Goal: Information Seeking & Learning: Learn about a topic

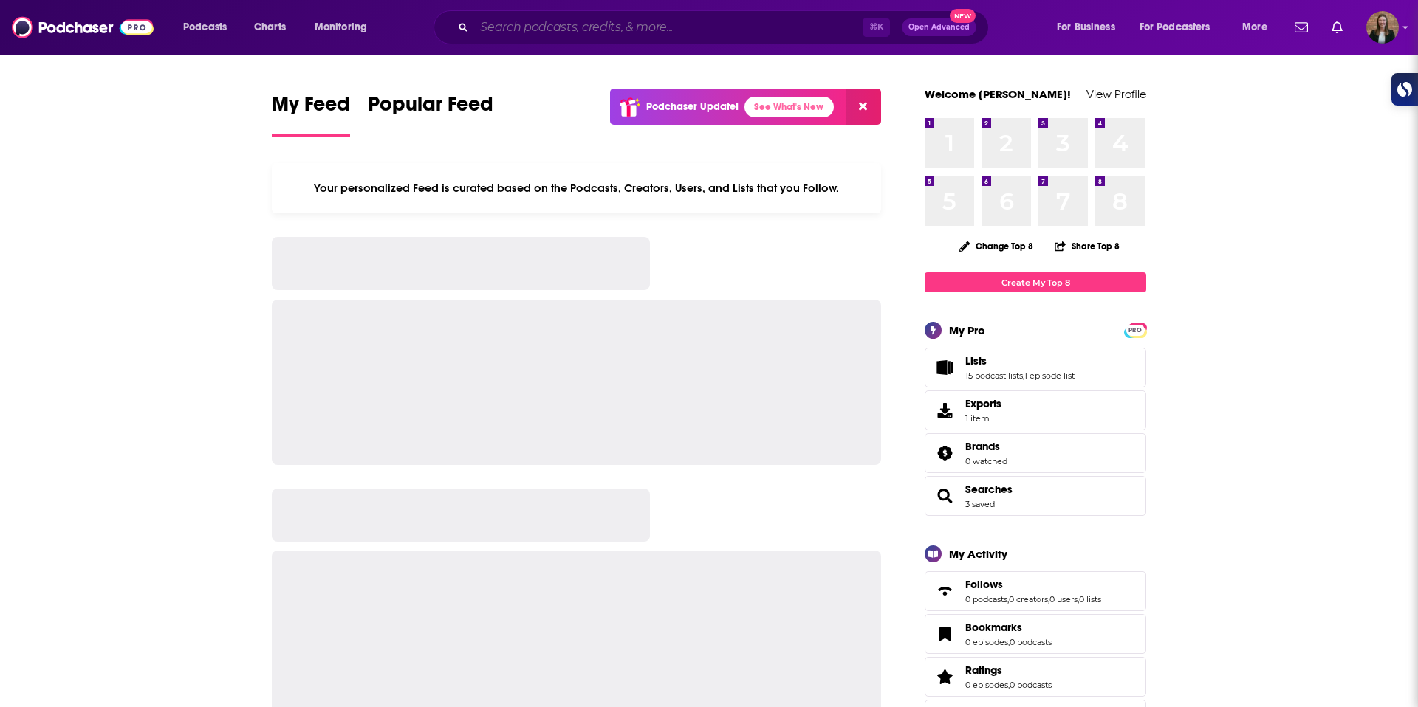
click at [619, 21] on input "Search podcasts, credits, & more..." at bounding box center [668, 28] width 388 height 24
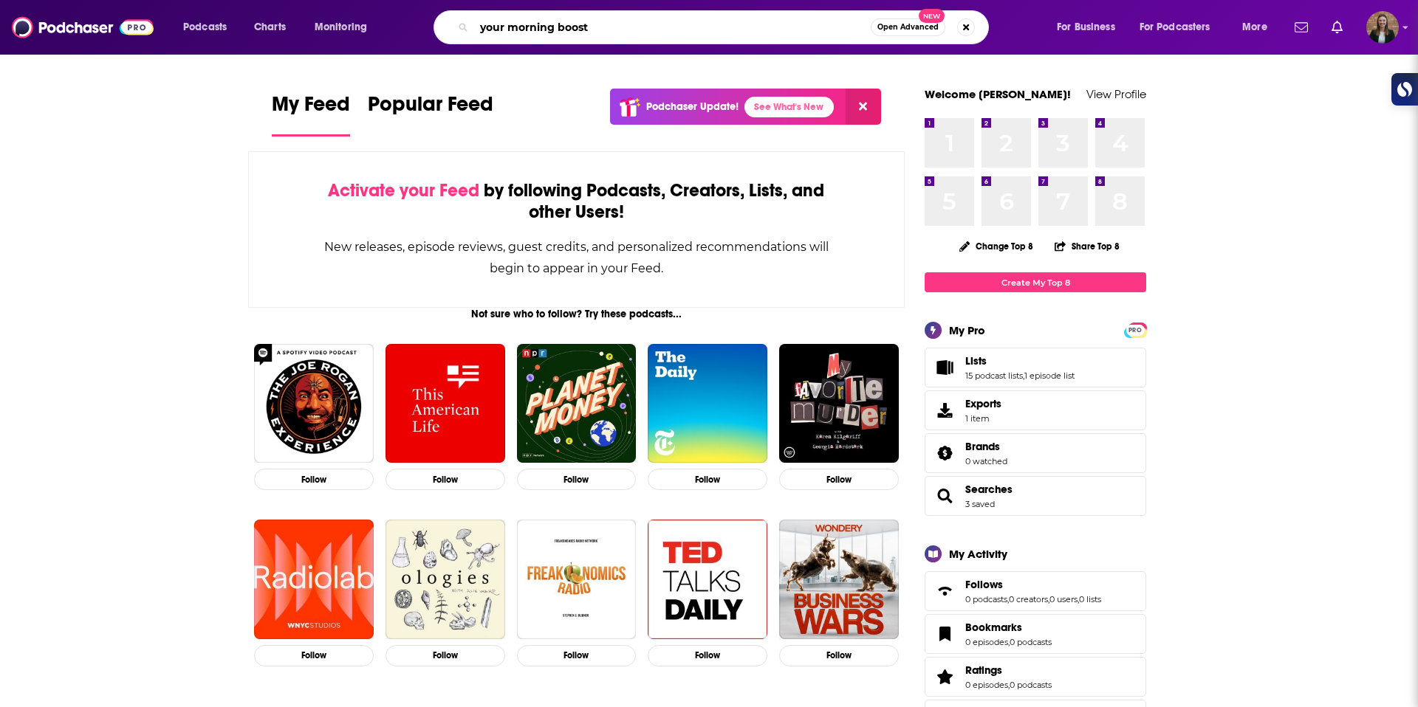
type input "your morning boost"
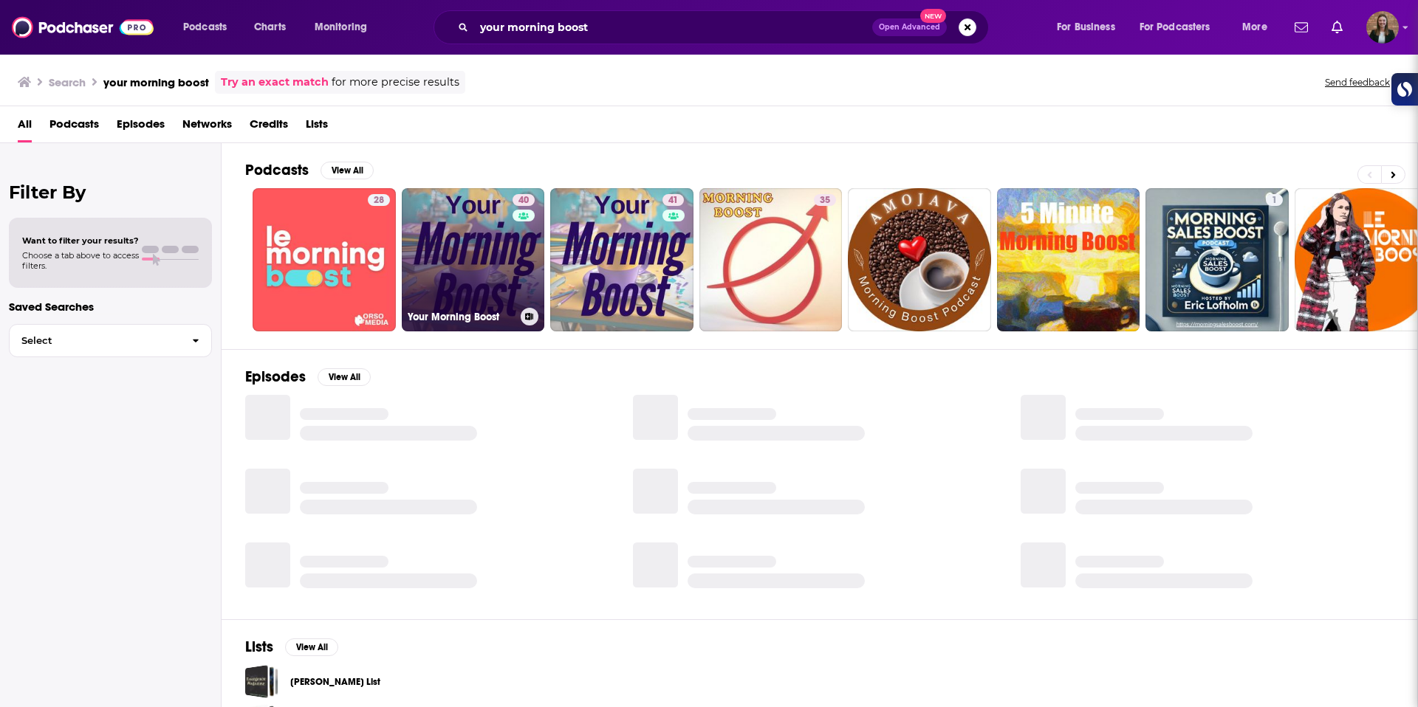
scroll to position [1, 0]
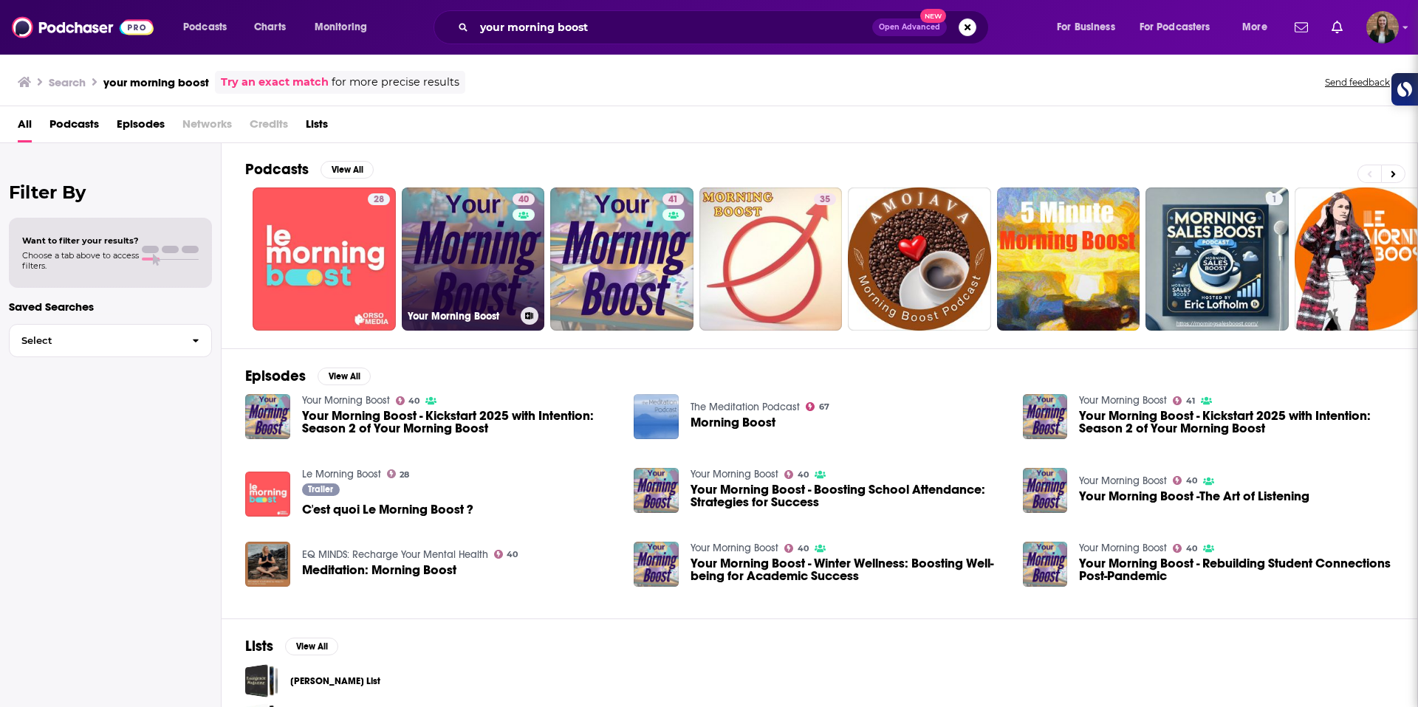
click at [490, 262] on link "40 Your Morning Boost" at bounding box center [473, 259] width 143 height 143
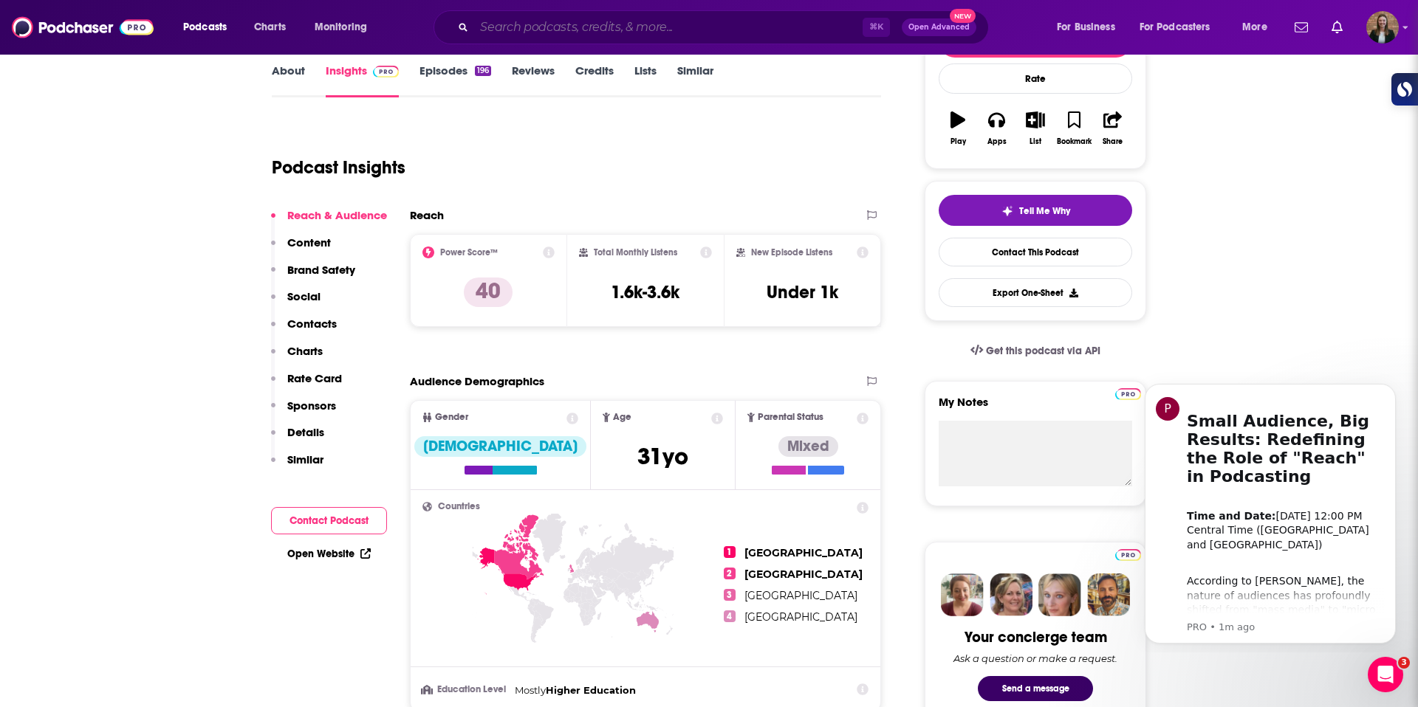
click at [549, 29] on input "Search podcasts, credits, & more..." at bounding box center [668, 28] width 388 height 24
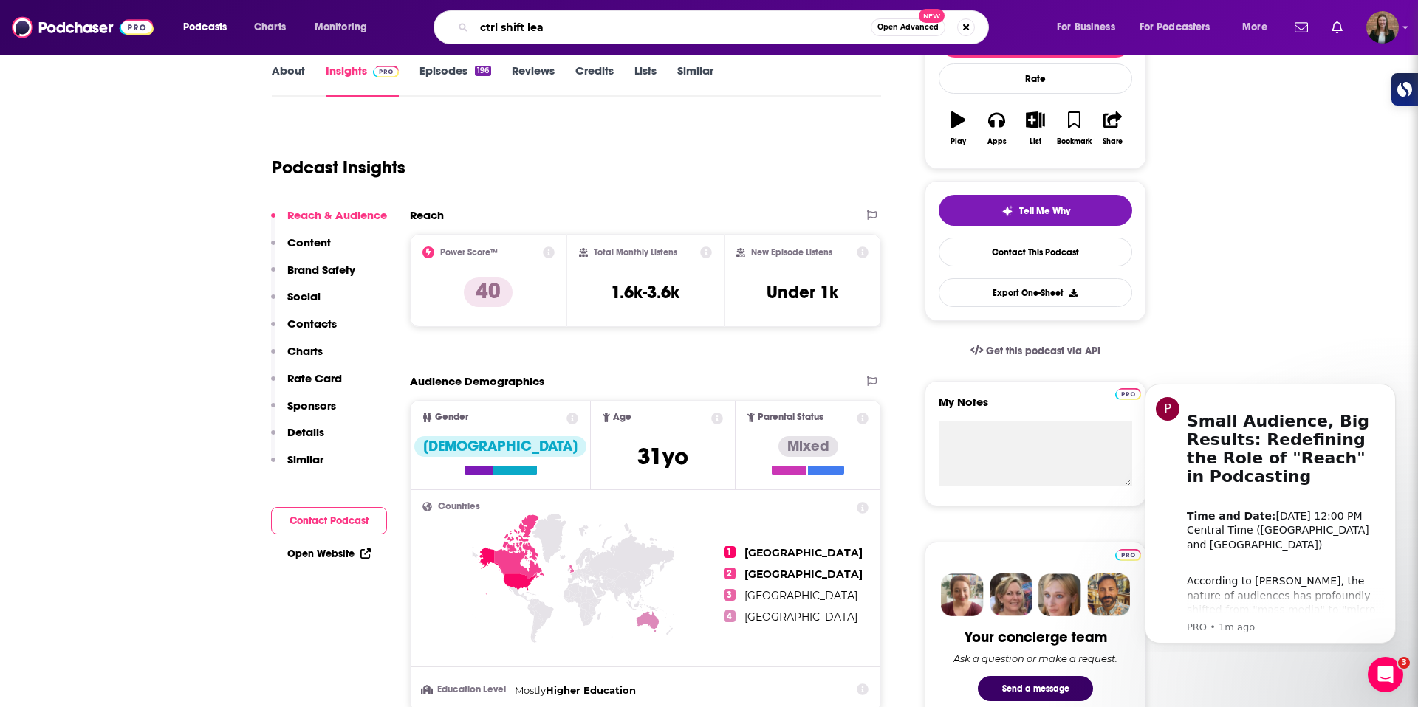
type input "ctrl shift lead"
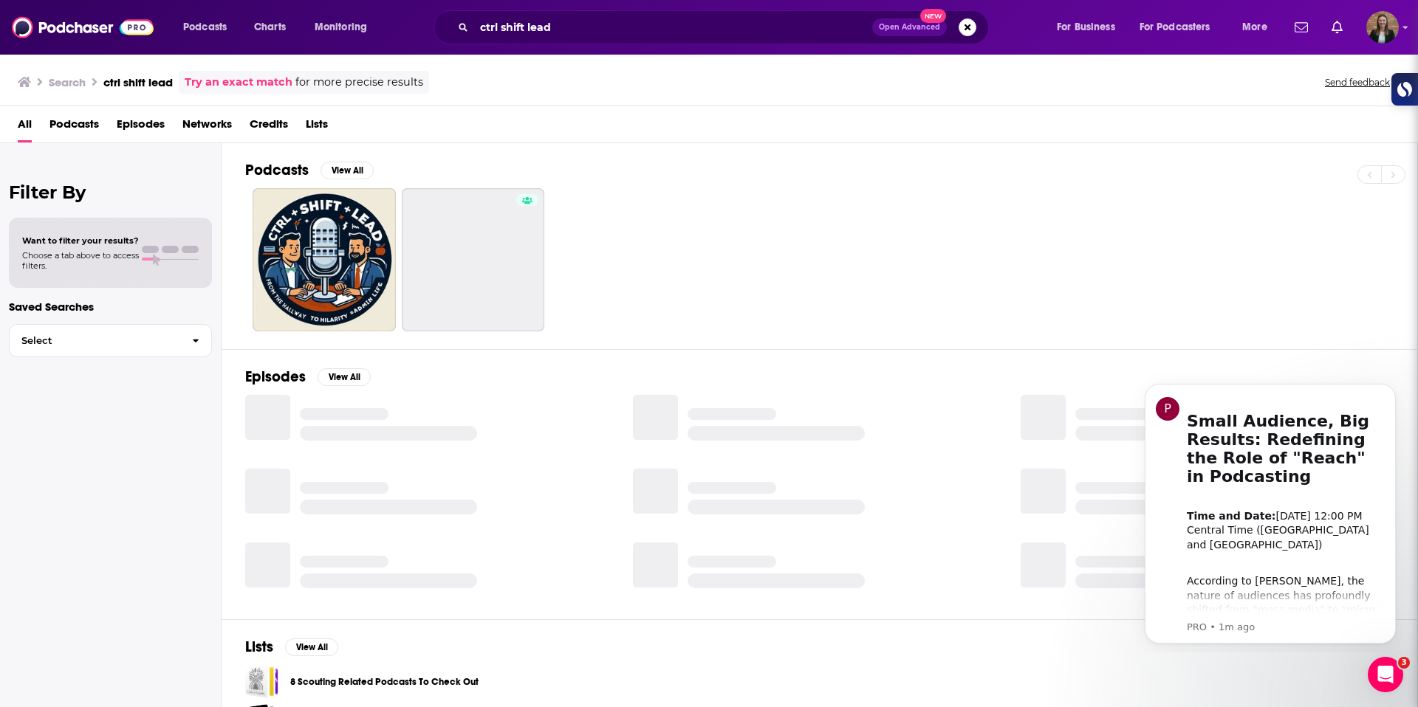
scroll to position [1, 0]
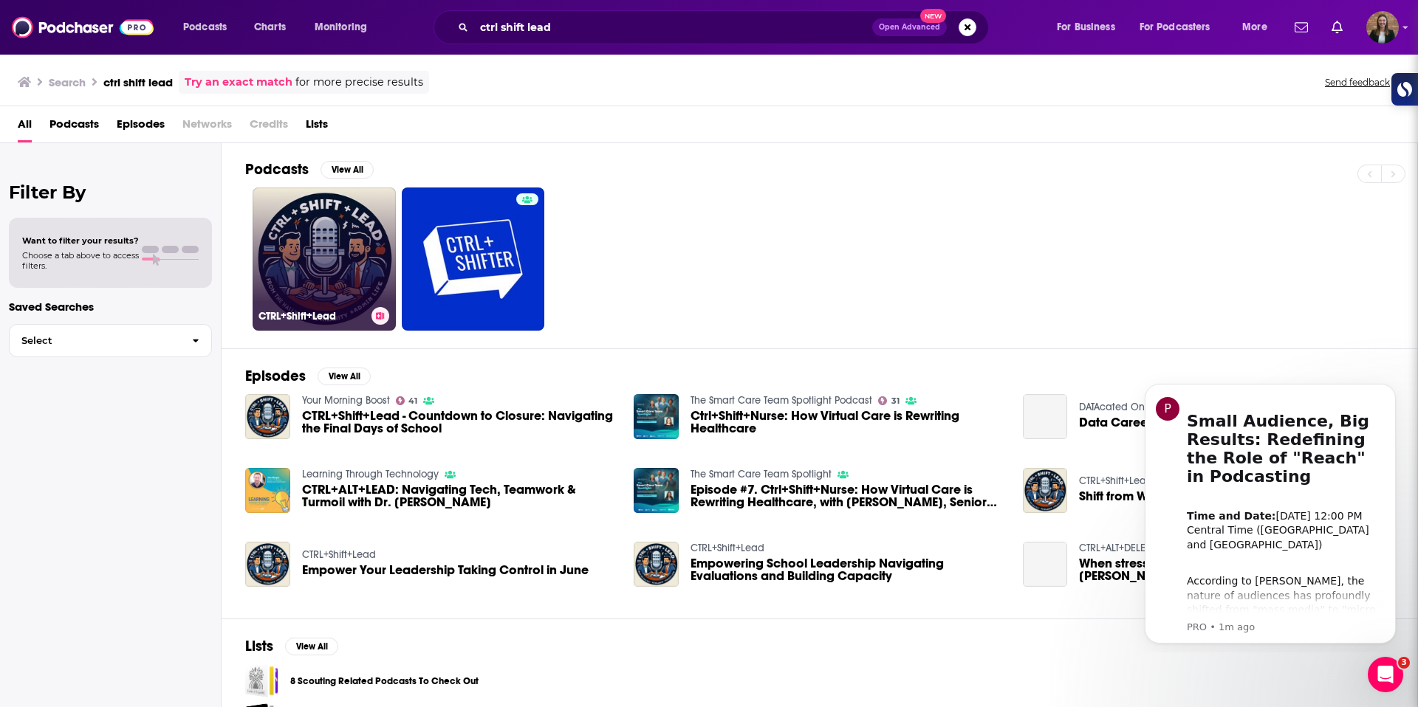
click at [321, 215] on link "CTRL+Shift+Lead" at bounding box center [323, 259] width 143 height 143
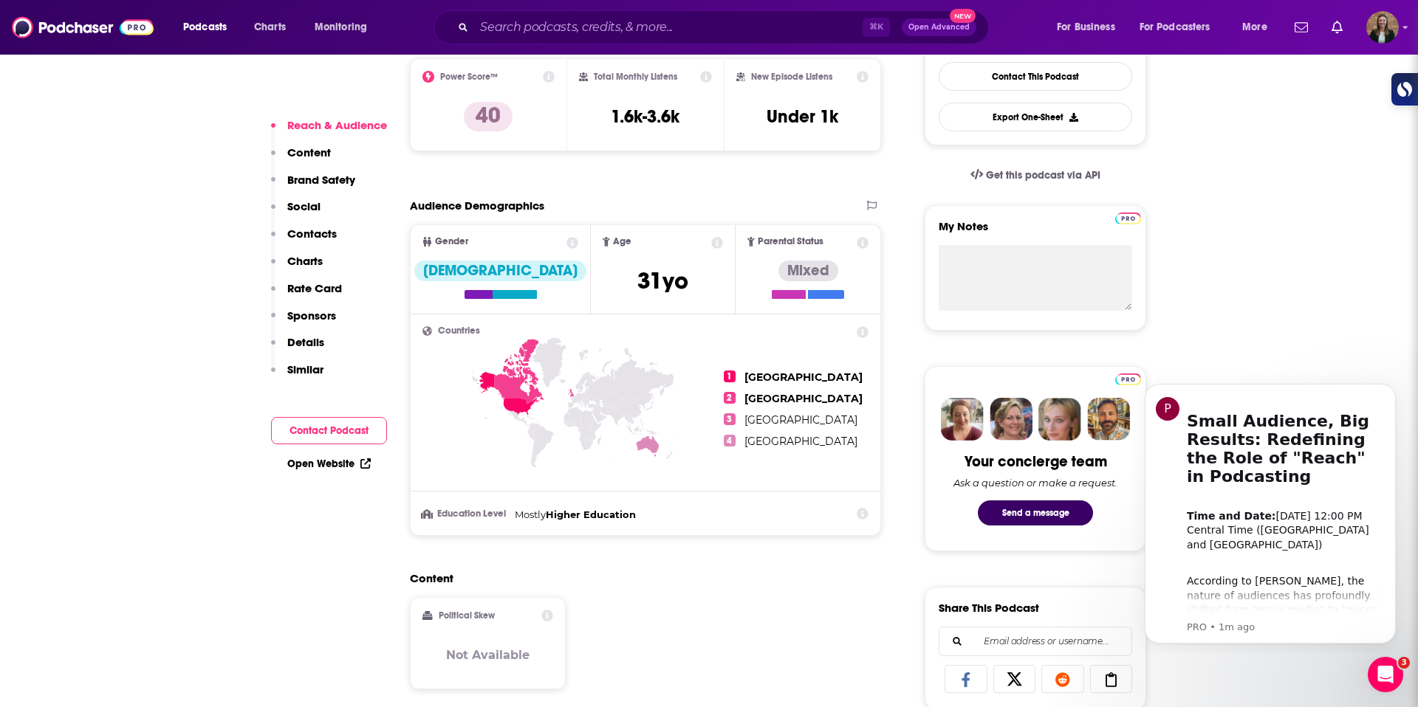
scroll to position [390, 0]
